Goal: Entertainment & Leisure: Consume media (video, audio)

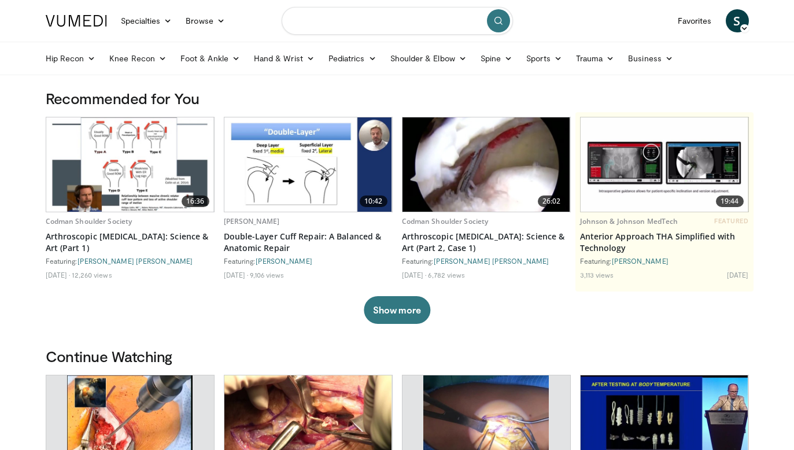
click at [340, 23] on input "Search topics, interventions" at bounding box center [397, 21] width 231 height 28
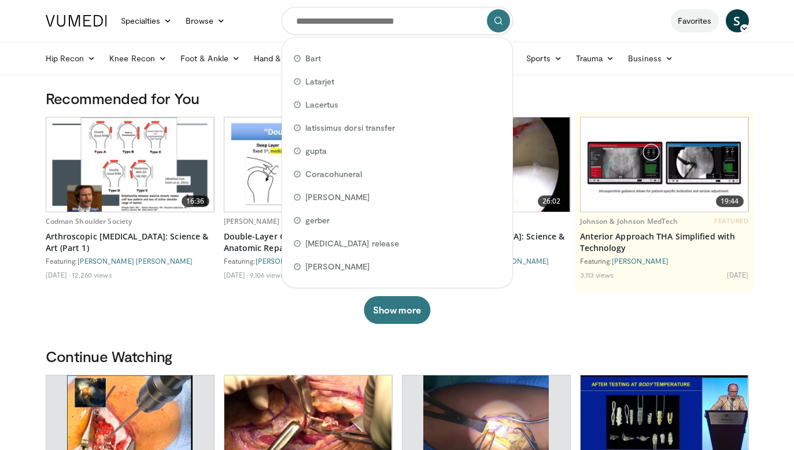
click at [683, 20] on link "Favorites" at bounding box center [695, 20] width 48 height 23
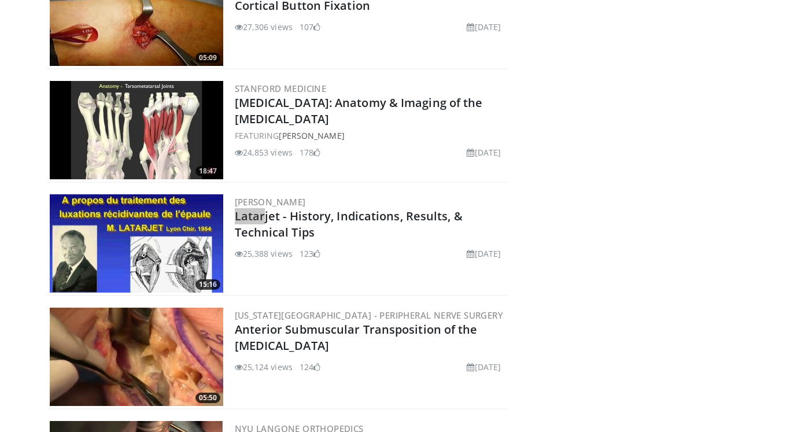
scroll to position [4495, 0]
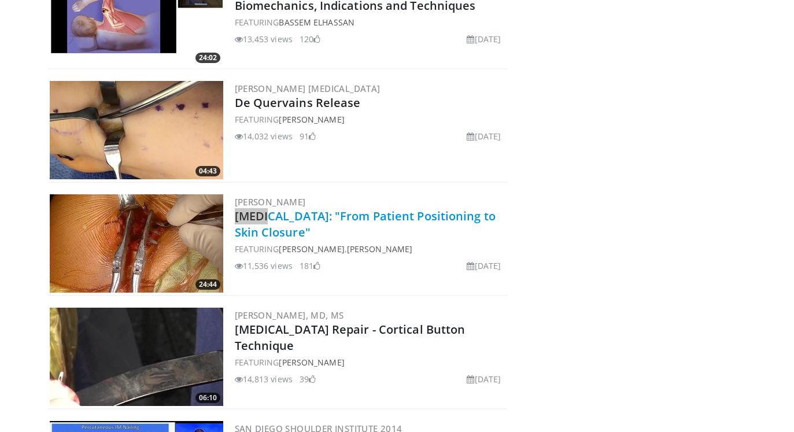
click at [325, 218] on link "[MEDICAL_DATA]: "From Patient Positioning to Skin Closure"" at bounding box center [365, 224] width 261 height 32
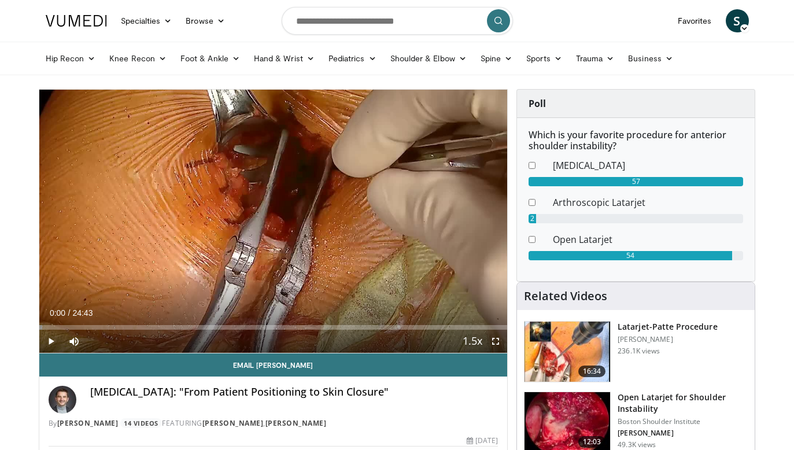
click at [51, 341] on span "Video Player" at bounding box center [50, 341] width 23 height 23
click at [49, 340] on span "Video Player" at bounding box center [50, 341] width 23 height 23
click at [52, 340] on span "Video Player" at bounding box center [50, 341] width 23 height 23
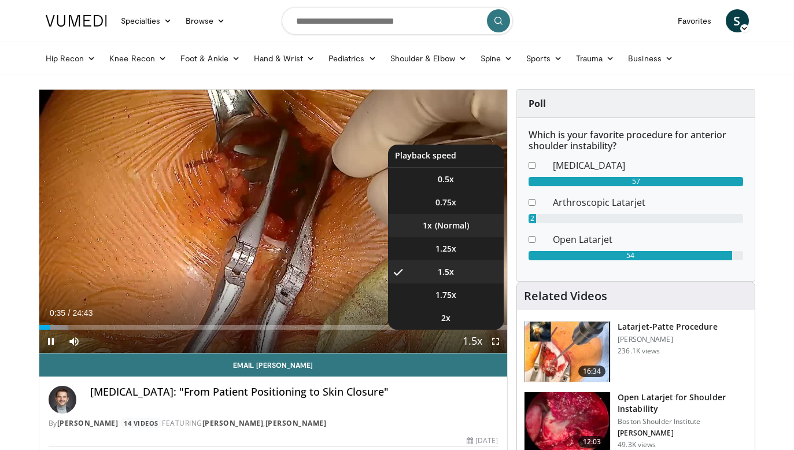
click at [455, 224] on li "1x" at bounding box center [446, 225] width 116 height 23
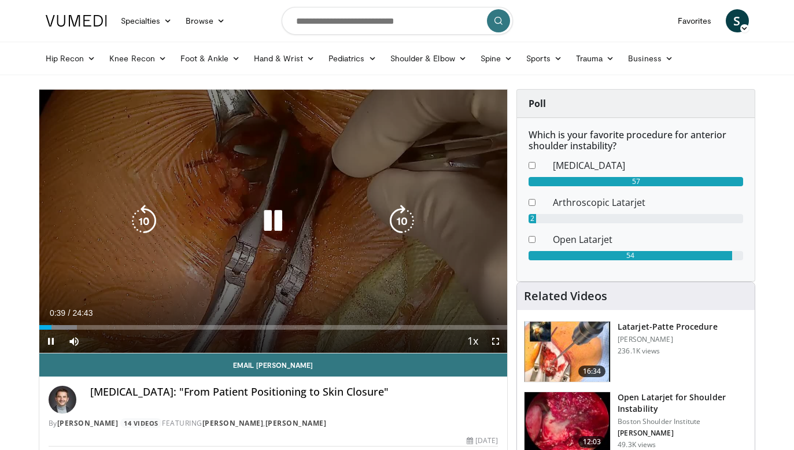
click at [147, 225] on icon "Video Player" at bounding box center [144, 221] width 32 height 32
click at [280, 223] on icon "Video Player" at bounding box center [273, 221] width 32 height 32
click at [276, 215] on icon "Video Player" at bounding box center [273, 221] width 32 height 32
click at [272, 223] on icon "Video Player" at bounding box center [273, 221] width 32 height 32
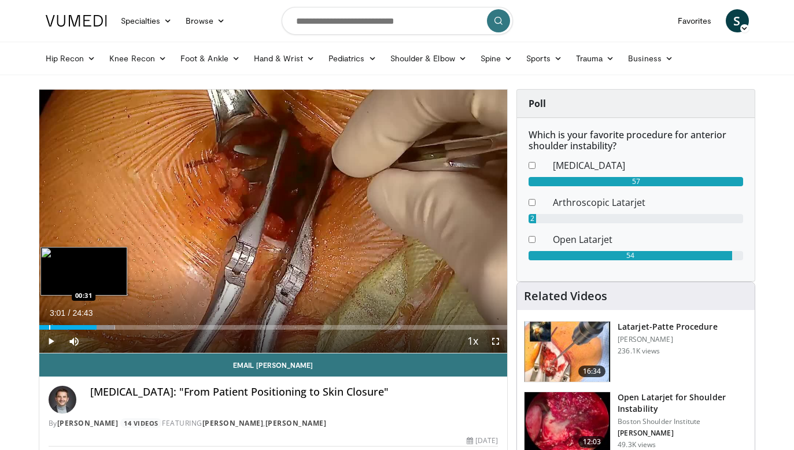
click at [49, 327] on div "Progress Bar" at bounding box center [49, 327] width 1 height 5
click at [45, 328] on div "Progress Bar" at bounding box center [45, 327] width 1 height 5
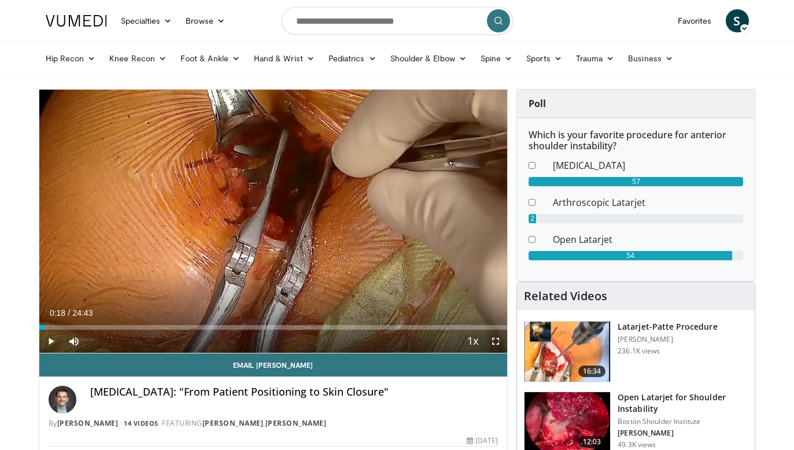
click at [494, 340] on span "Video Player" at bounding box center [495, 341] width 23 height 23
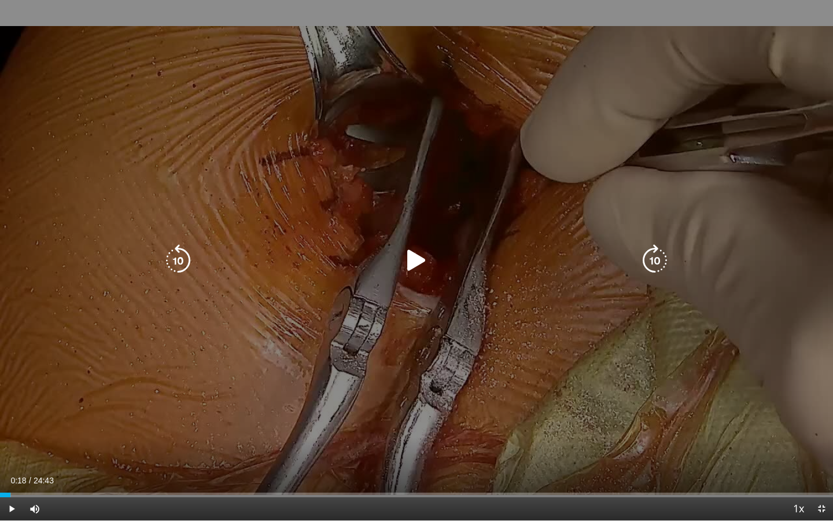
click at [412, 261] on icon "Video Player" at bounding box center [416, 260] width 32 height 32
click at [184, 264] on icon "Video Player" at bounding box center [178, 260] width 32 height 32
click at [654, 255] on icon "Video Player" at bounding box center [655, 260] width 32 height 32
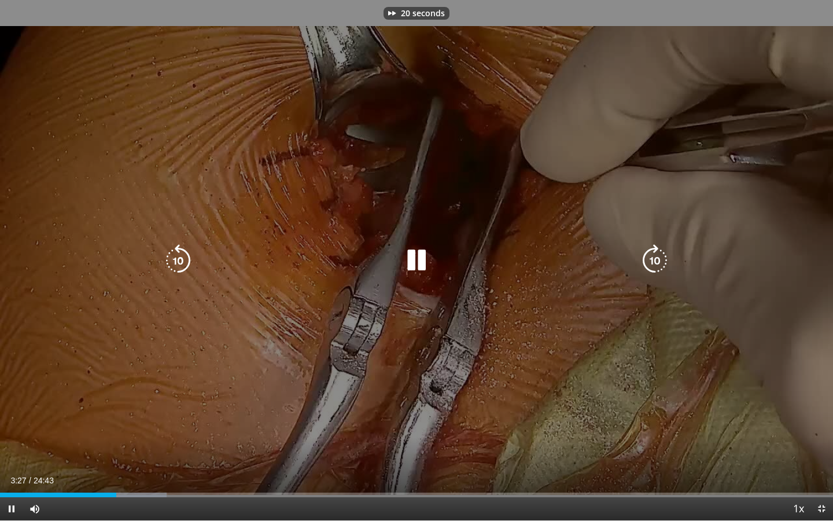
click at [419, 261] on icon "Video Player" at bounding box center [416, 260] width 32 height 32
click at [411, 260] on icon "Video Player" at bounding box center [416, 260] width 32 height 32
click at [659, 261] on icon "Video Player" at bounding box center [655, 260] width 32 height 32
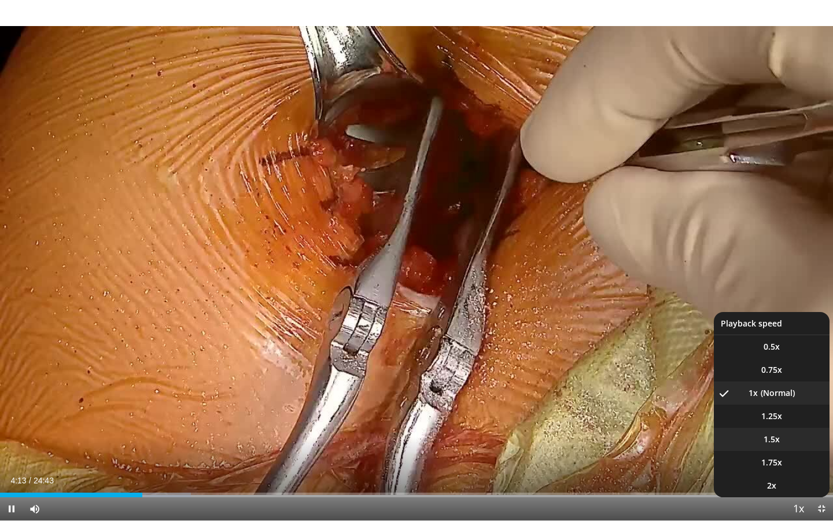
click at [775, 445] on li "1.5x" at bounding box center [772, 438] width 116 height 23
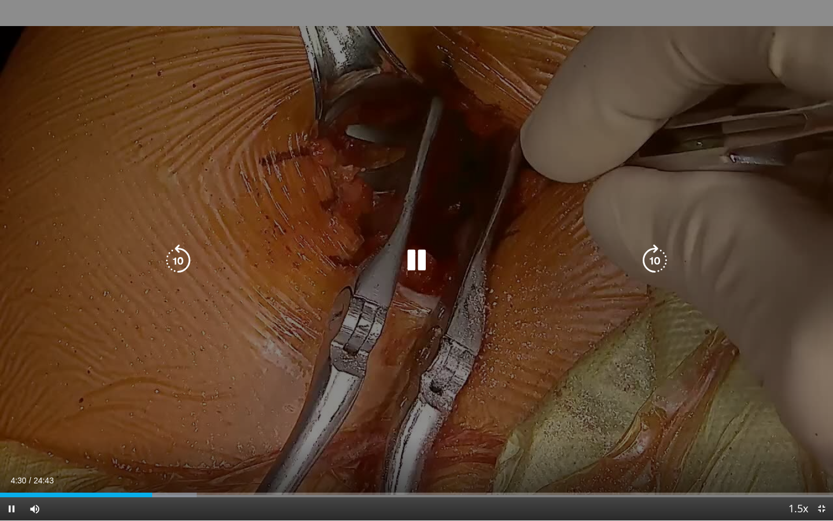
click at [420, 266] on icon "Video Player" at bounding box center [416, 260] width 32 height 32
